Goal: Find specific page/section: Find specific page/section

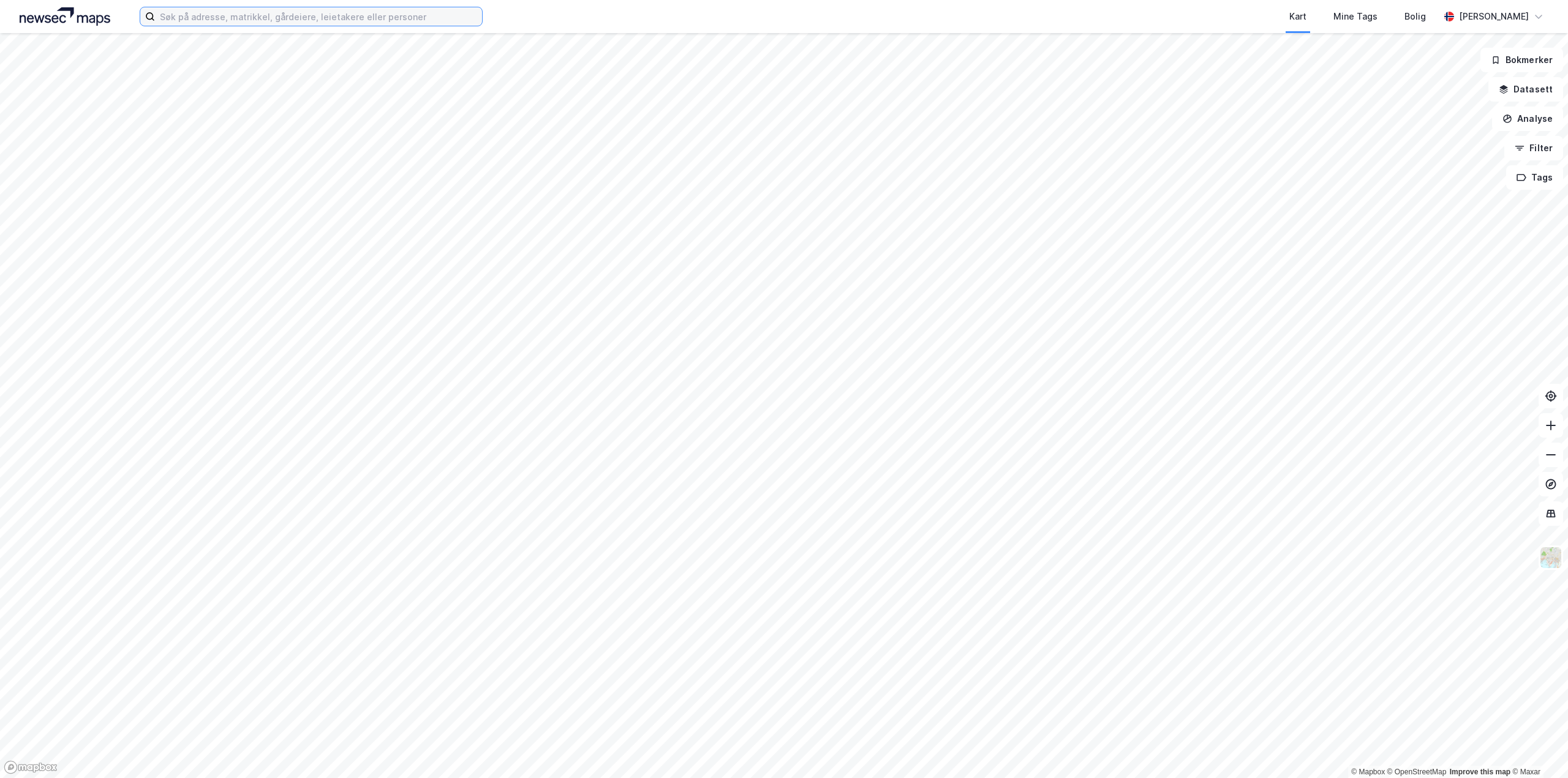
click at [214, 21] on input at bounding box center [318, 16] width 327 height 18
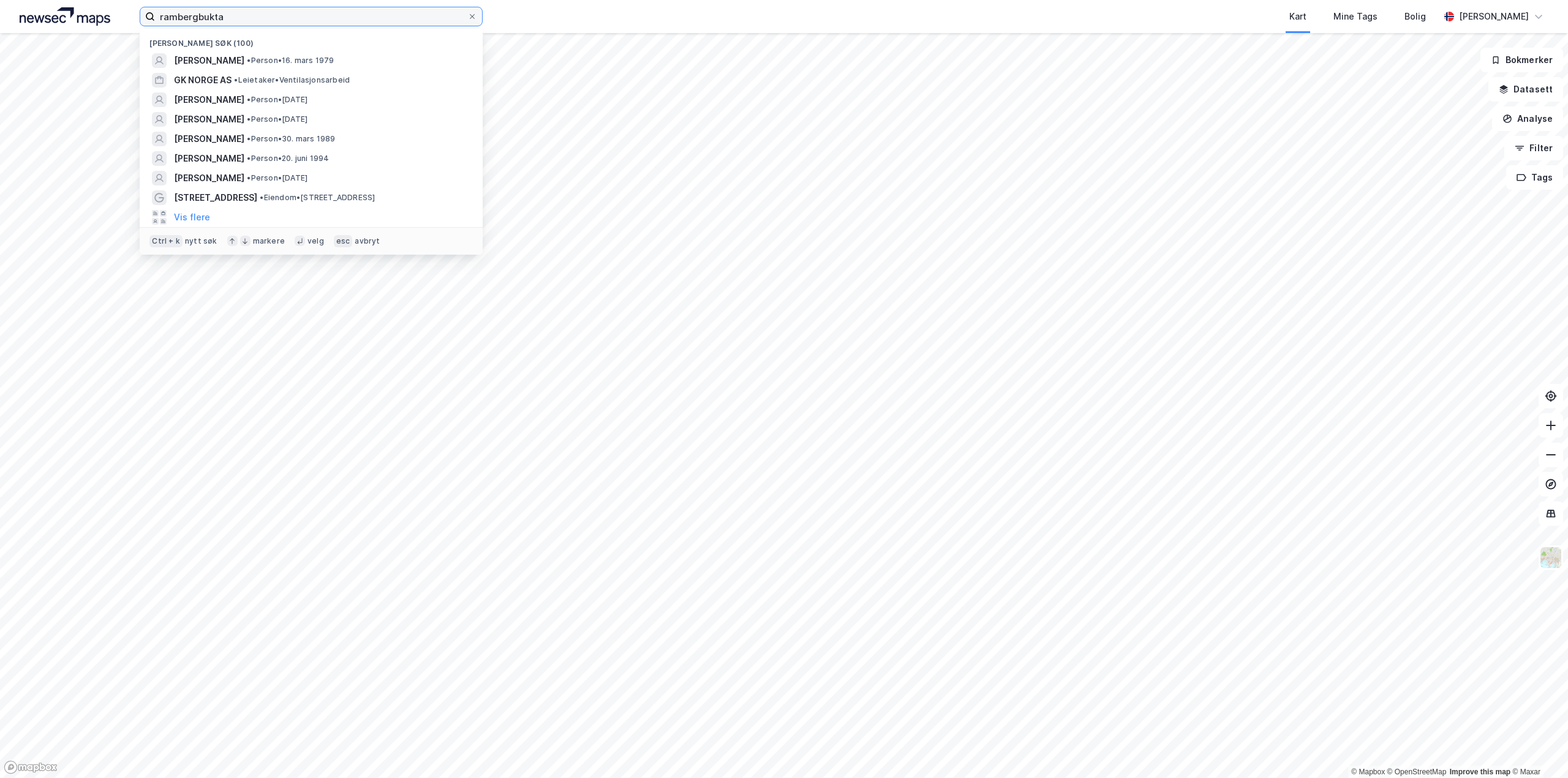
type input "rambergbukta"
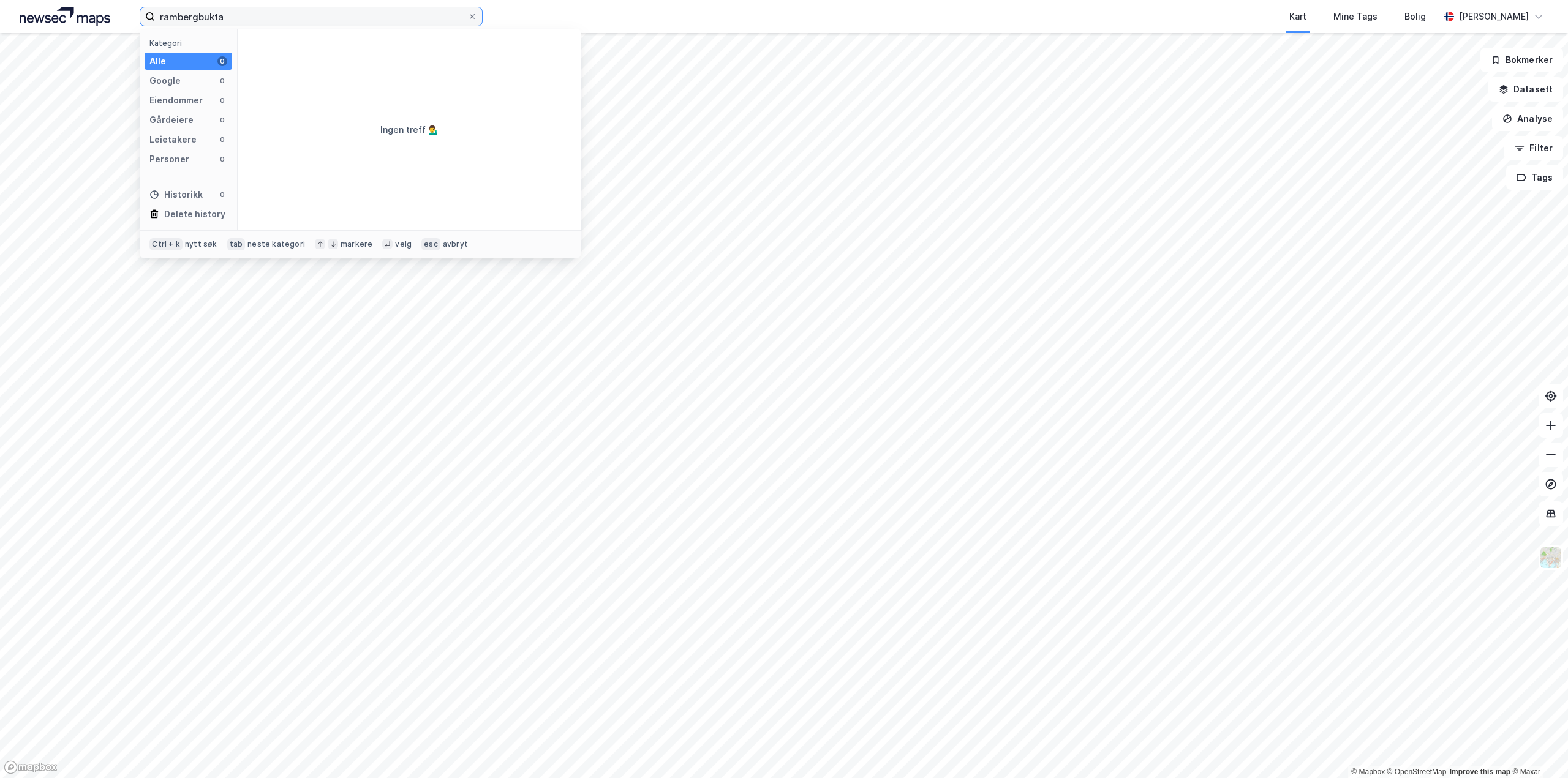
click at [233, 14] on input "rambergbukta" at bounding box center [311, 16] width 312 height 18
